Goal: Check status

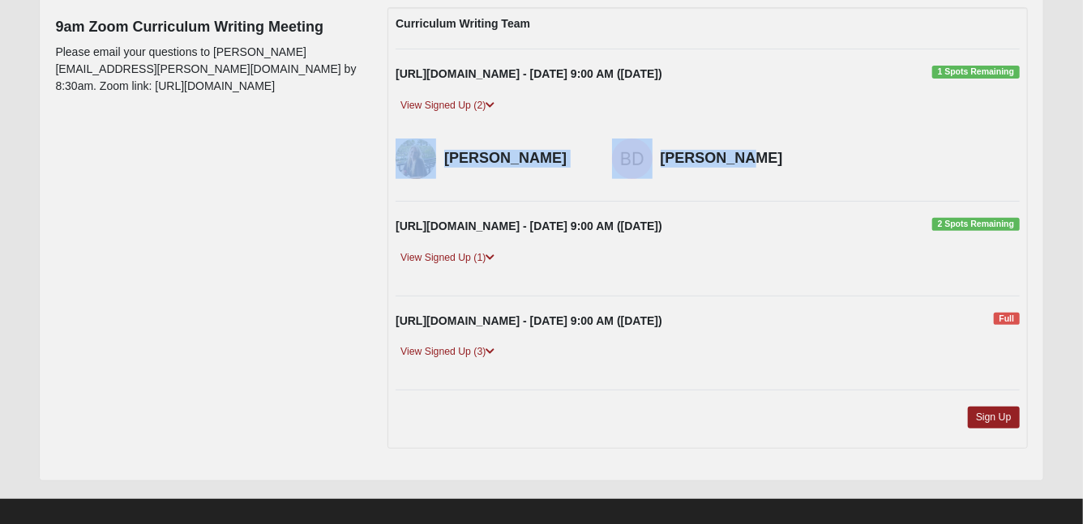
scroll to position [215, 0]
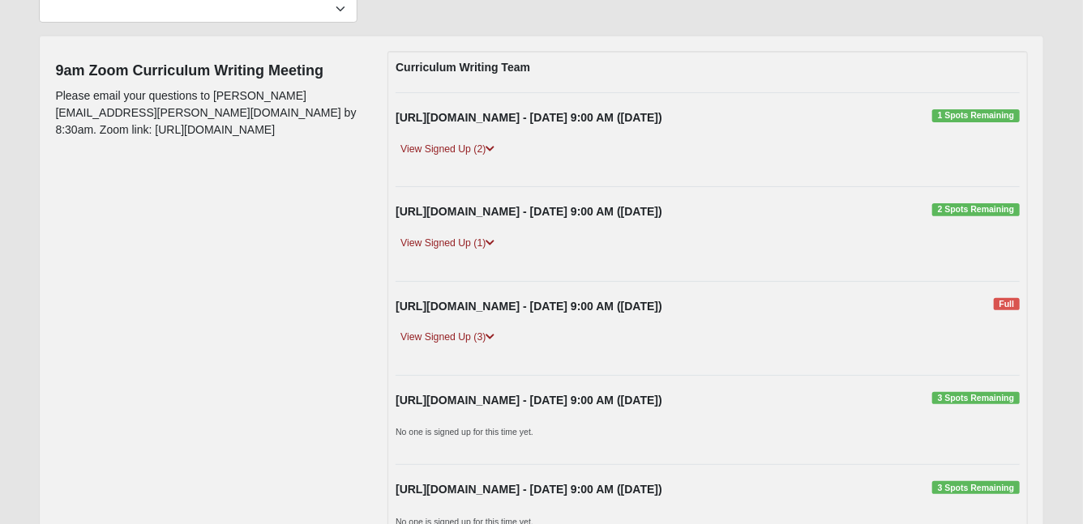
scroll to position [159, 0]
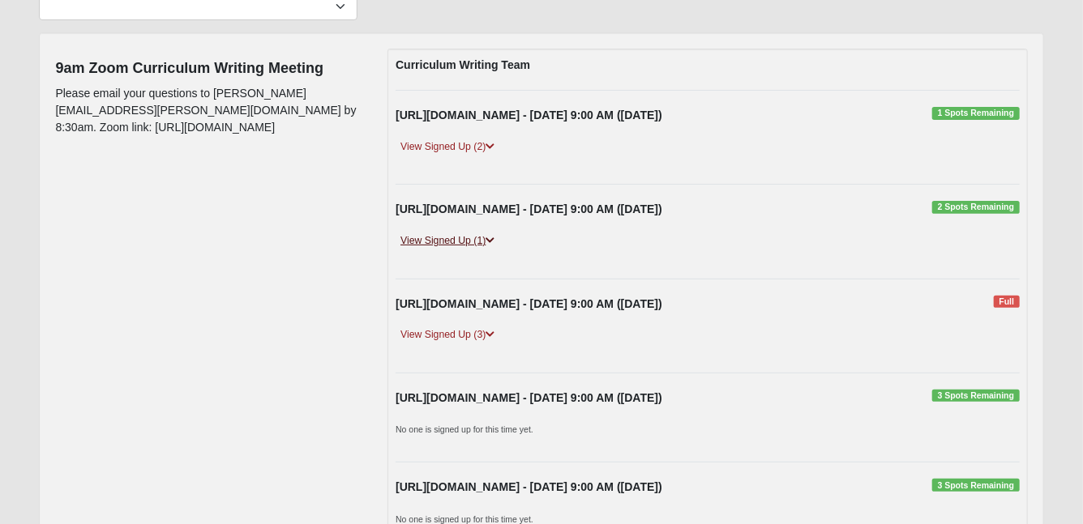
click at [442, 241] on link "View Signed Up (1)" at bounding box center [447, 241] width 104 height 17
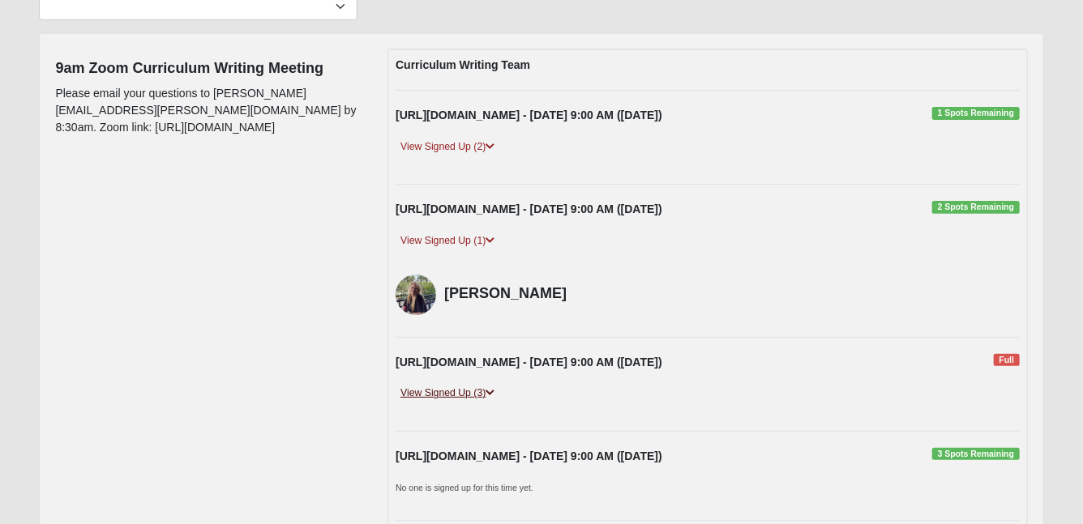
click at [450, 390] on link "View Signed Up (3)" at bounding box center [447, 393] width 104 height 17
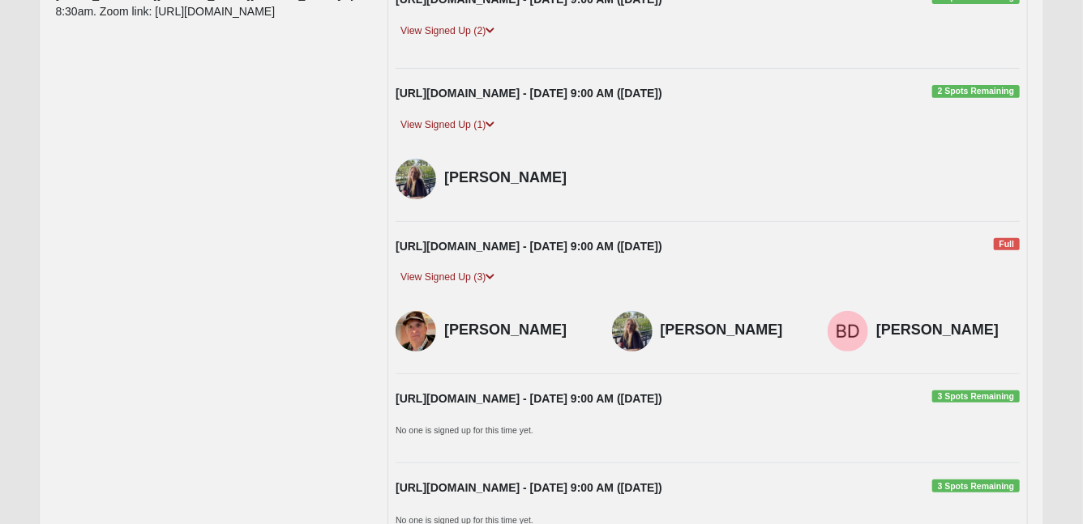
scroll to position [270, 0]
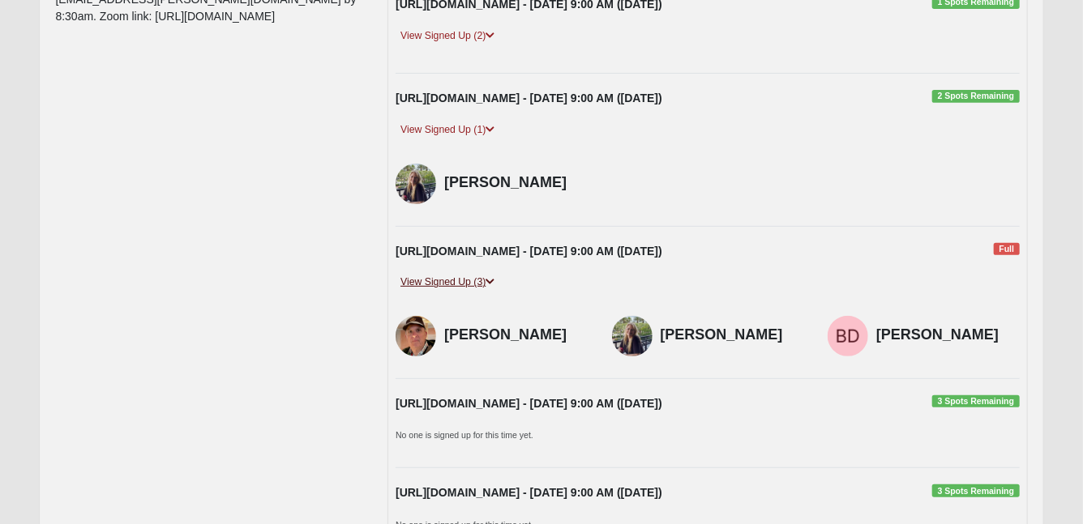
click at [492, 282] on icon at bounding box center [489, 282] width 9 height 10
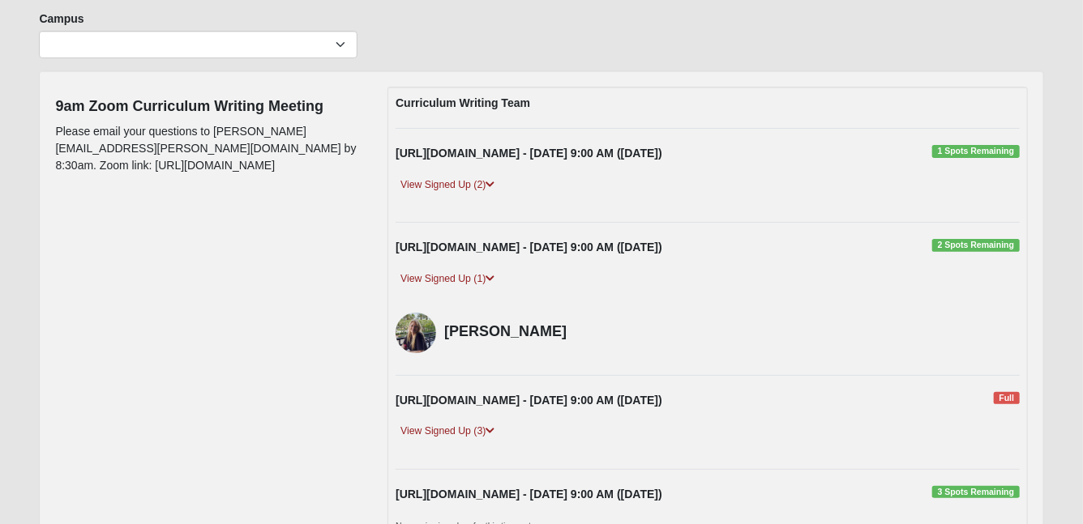
scroll to position [118, 0]
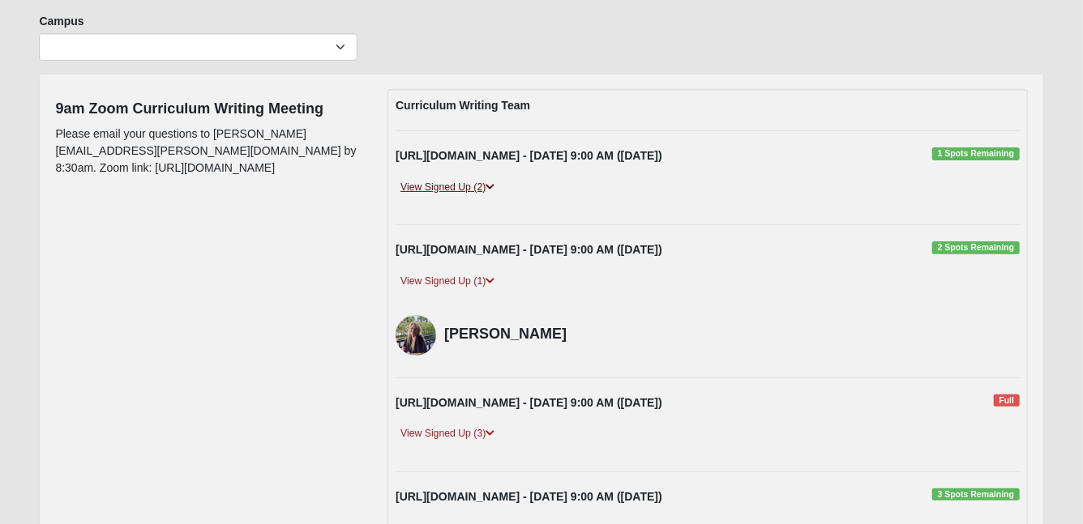
click at [459, 184] on link "View Signed Up (2)" at bounding box center [447, 187] width 104 height 17
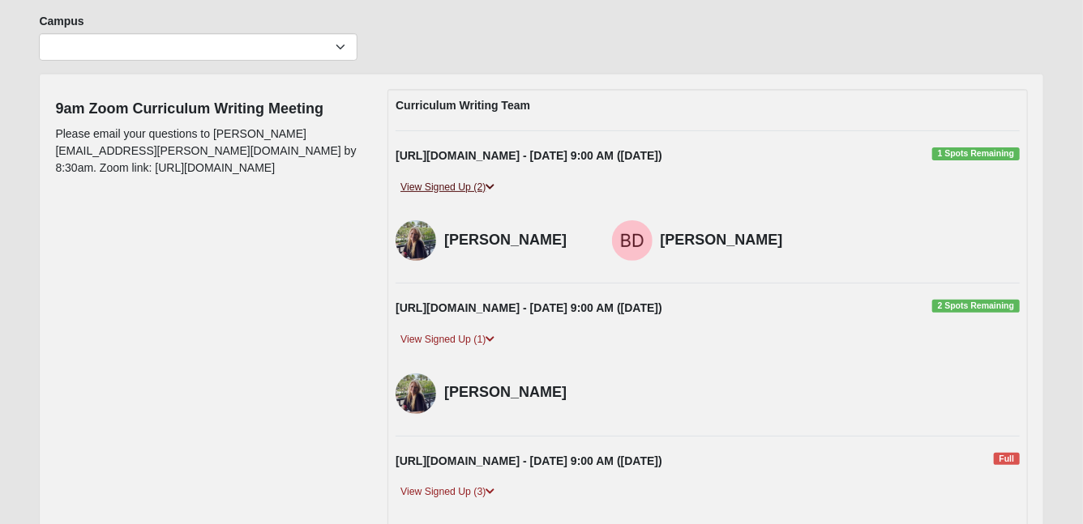
click at [459, 184] on link "View Signed Up (2)" at bounding box center [447, 187] width 104 height 17
